Goal: Transaction & Acquisition: Subscribe to service/newsletter

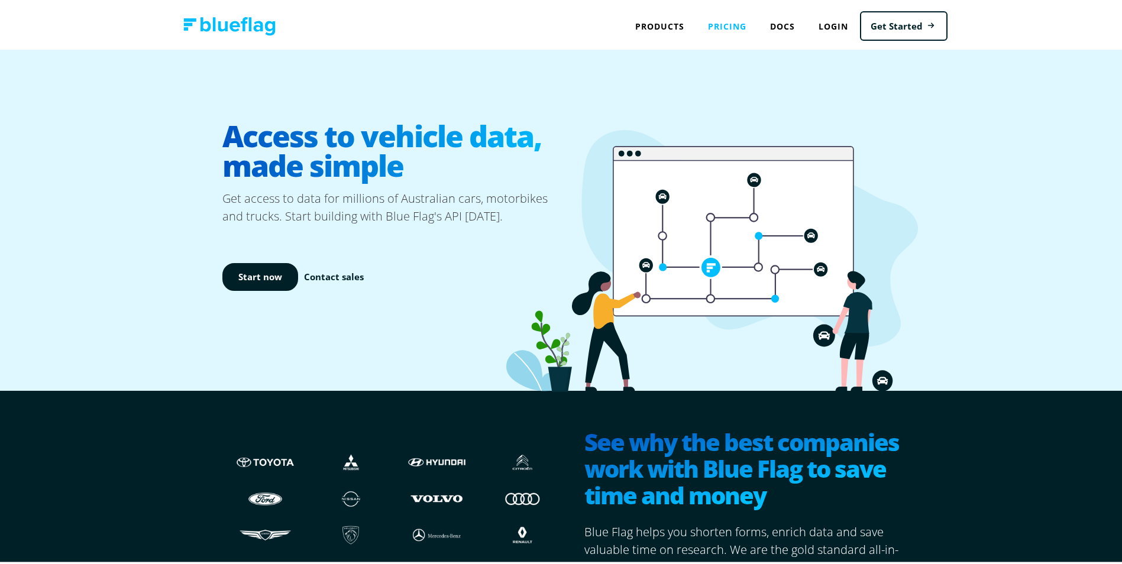
click at [721, 21] on link "Pricing" at bounding box center [727, 24] width 62 height 24
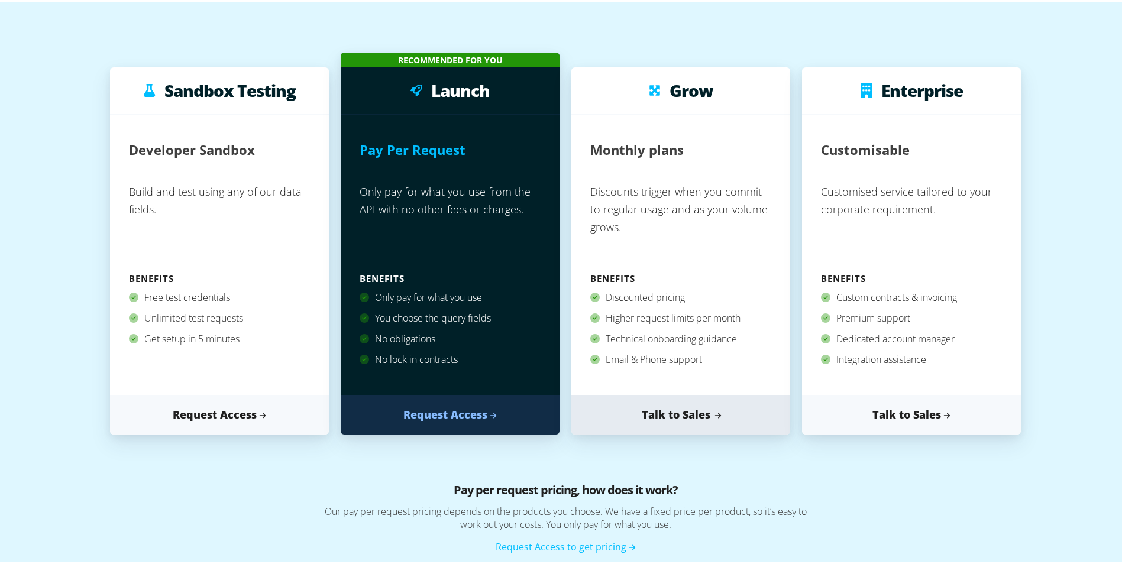
scroll to position [177, 0]
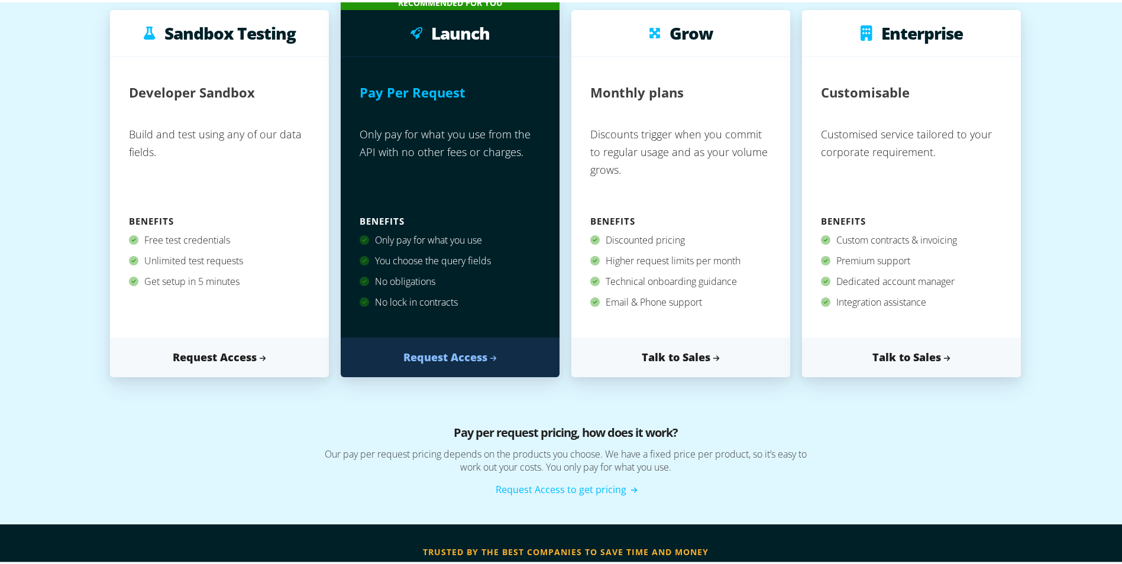
click at [532, 487] on link "Request Access to get pricing" at bounding box center [566, 487] width 140 height 13
click at [666, 355] on link "Talk to Sales" at bounding box center [680, 355] width 219 height 40
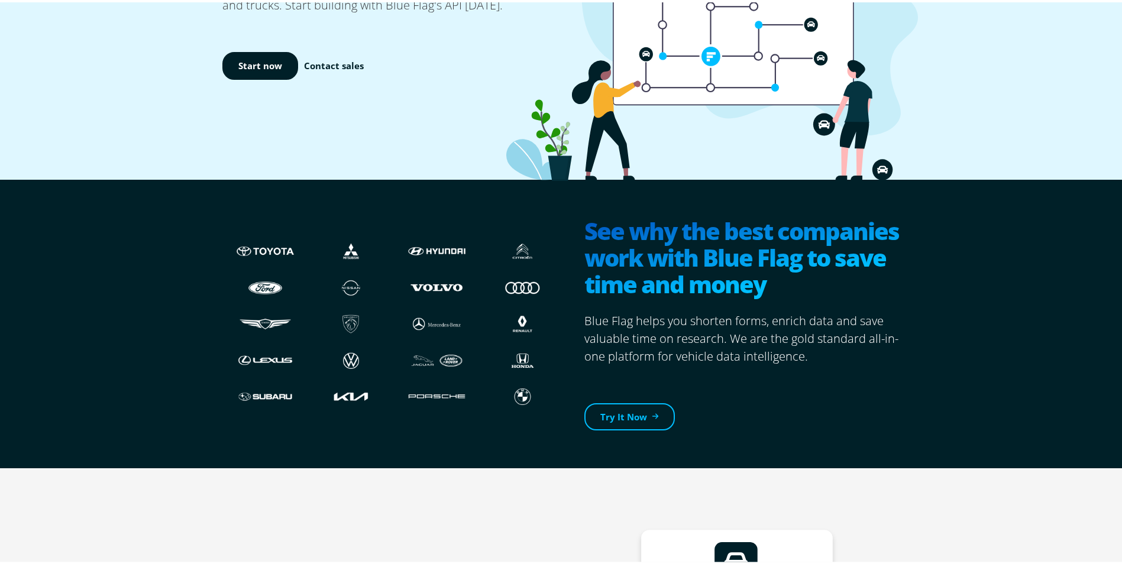
scroll to position [237, 0]
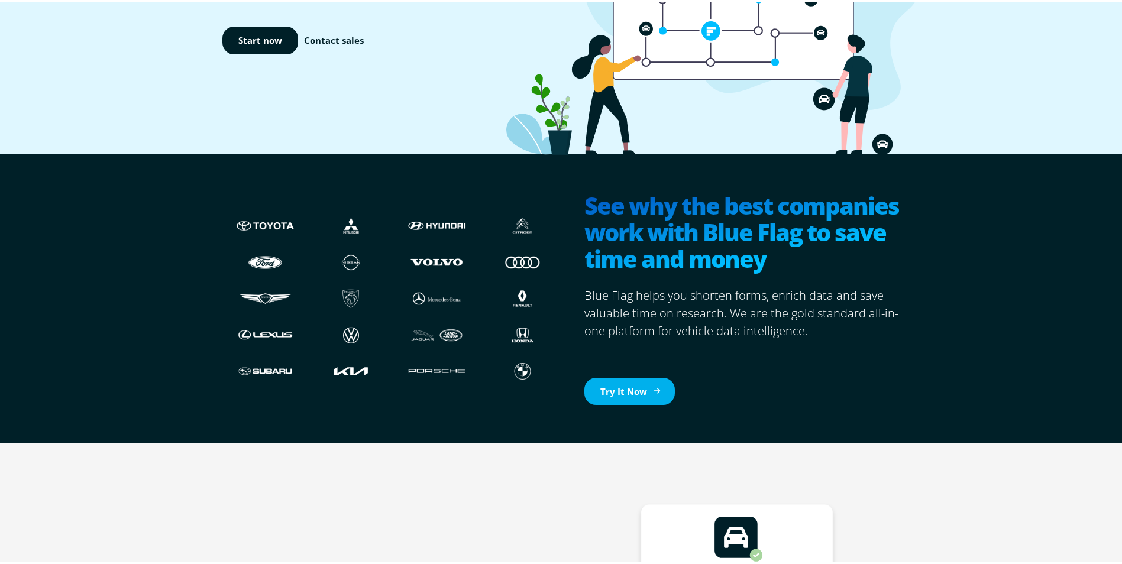
click at [641, 389] on link "Try It Now" at bounding box center [629, 390] width 90 height 28
